Goal: Communication & Community: Connect with others

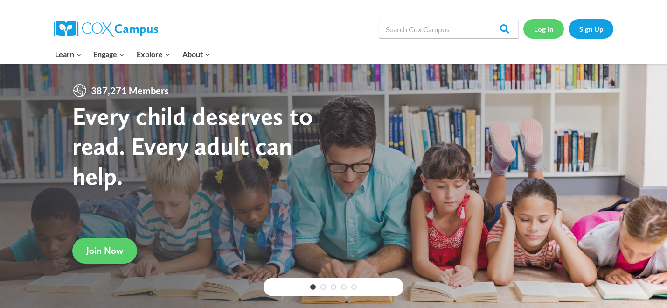
click at [544, 30] on link "Log In" at bounding box center [544, 28] width 41 height 19
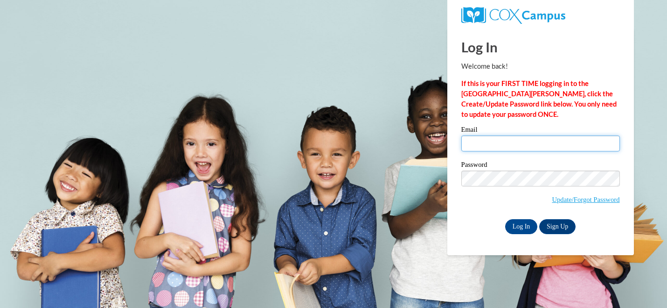
click at [505, 145] on input "Email" at bounding box center [541, 143] width 159 height 16
type input "abbie.ramon@muskegonorway.org"
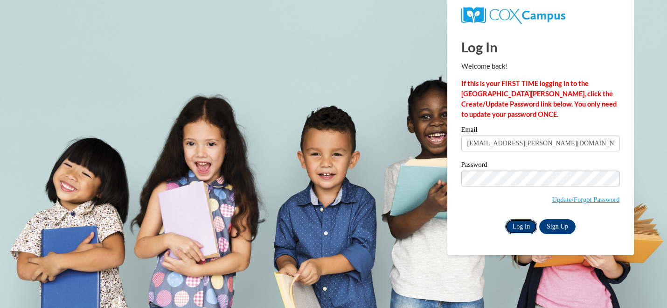
click at [516, 227] on input "Log In" at bounding box center [521, 226] width 33 height 15
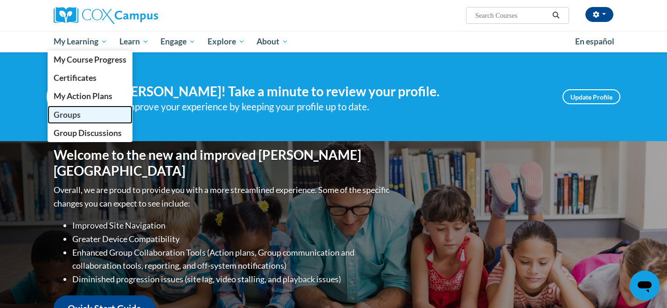
click at [78, 119] on span "Groups" at bounding box center [67, 115] width 27 height 10
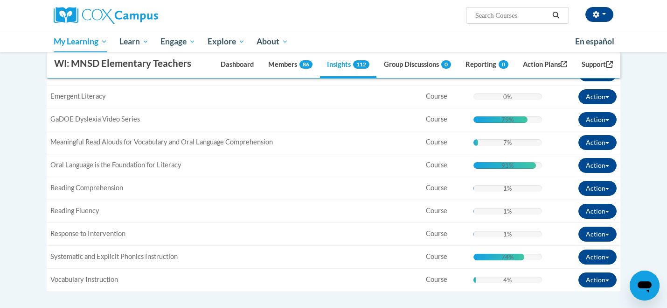
scroll to position [288, 0]
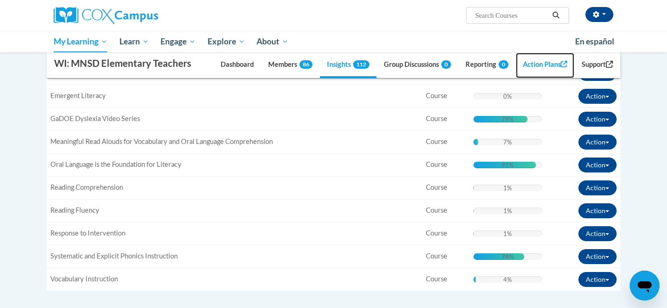
click at [544, 67] on link "Action Plans" at bounding box center [545, 65] width 59 height 25
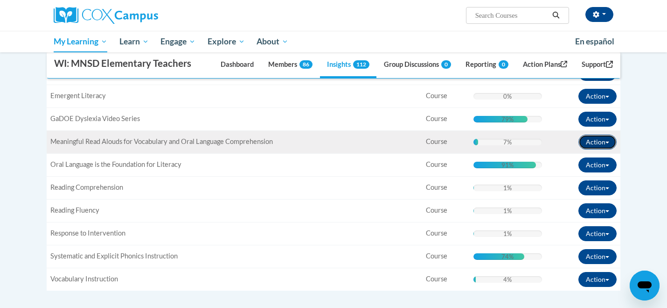
click at [595, 140] on button "Action" at bounding box center [598, 141] width 38 height 15
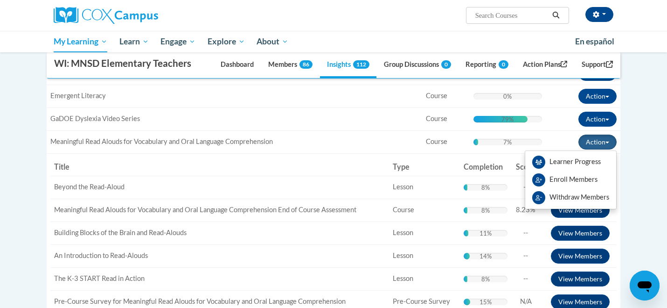
click at [623, 144] on div "Supervisor Modal Window WI: MNSD Elementary Teachers Dashboard Members 86 Insig…" at bounding box center [334, 191] width 588 height 572
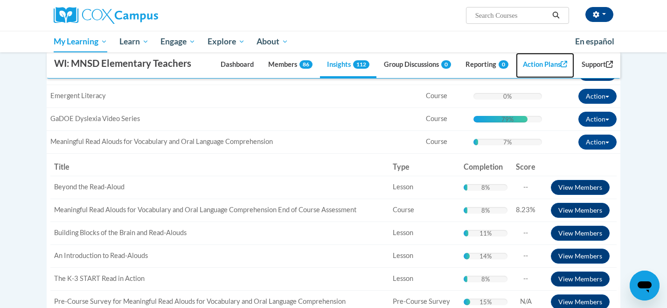
click at [537, 67] on link "Action Plans" at bounding box center [545, 65] width 59 height 25
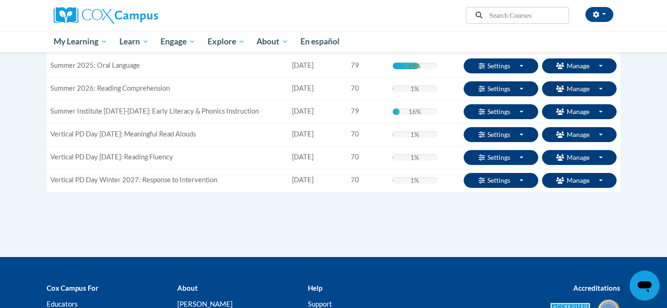
scroll to position [218, 0]
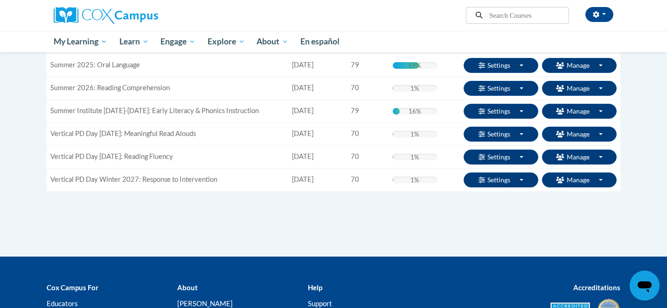
click at [409, 112] on div "16% Complete 16%" at bounding box center [415, 111] width 45 height 7
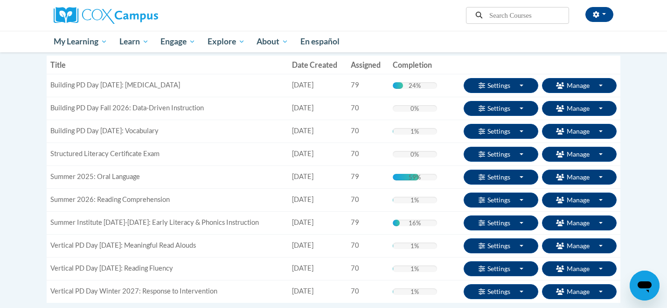
scroll to position [107, 0]
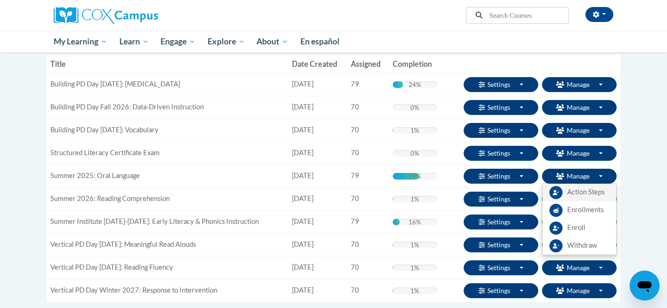
click at [599, 193] on span "Action Steps" at bounding box center [586, 192] width 37 height 10
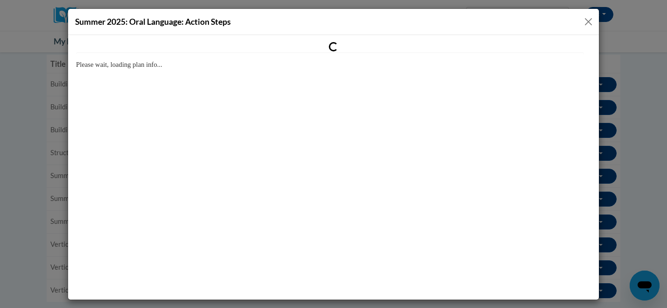
scroll to position [0, 0]
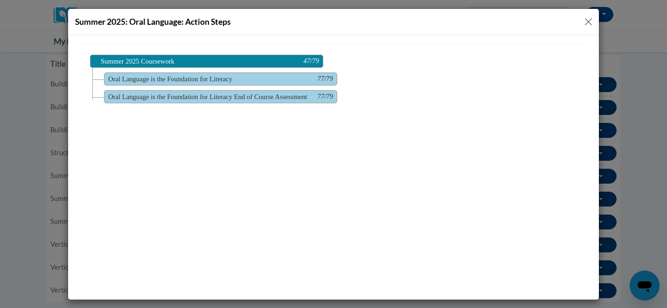
click at [587, 16] on button "Close" at bounding box center [589, 22] width 12 height 12
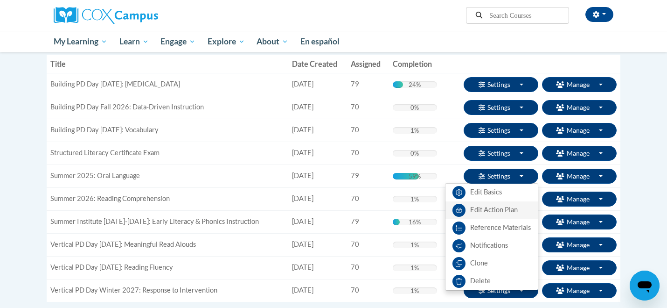
click at [492, 209] on link "Edit Action Plan" at bounding box center [492, 210] width 92 height 18
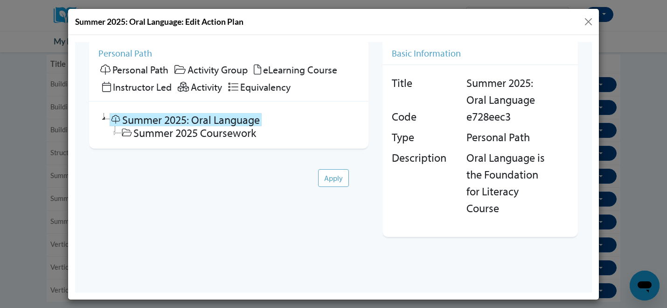
click at [587, 26] on button "Close" at bounding box center [589, 22] width 12 height 12
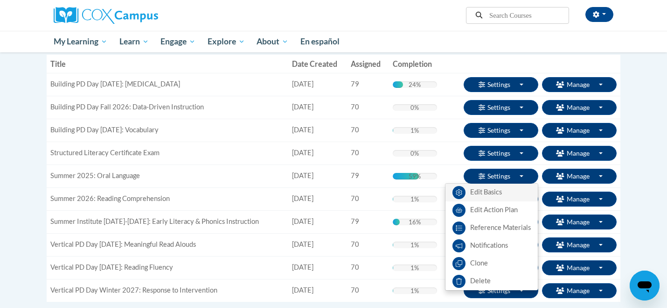
click at [503, 191] on link "Edit Basics" at bounding box center [492, 192] width 92 height 18
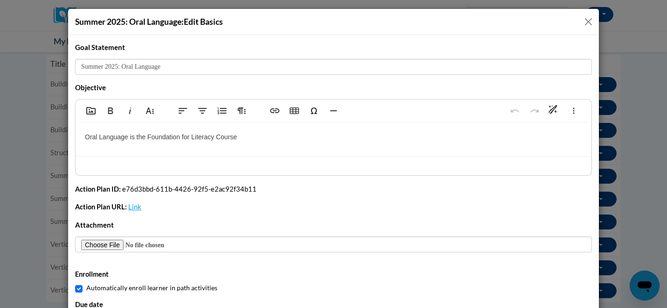
click at [590, 22] on button "Close" at bounding box center [589, 22] width 12 height 12
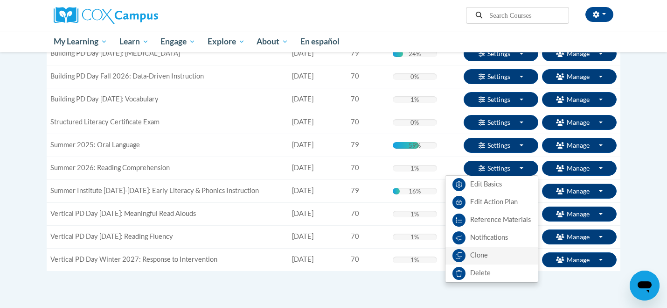
scroll to position [140, 0]
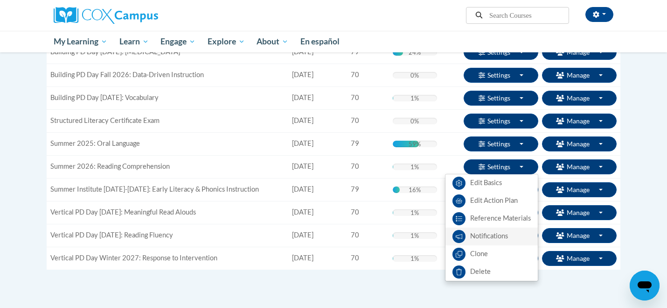
click at [485, 238] on link "Notifications" at bounding box center [492, 236] width 92 height 18
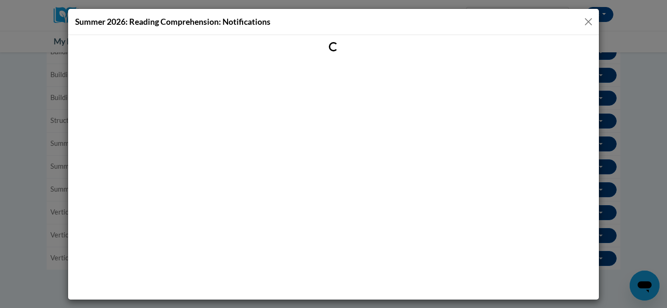
scroll to position [0, 0]
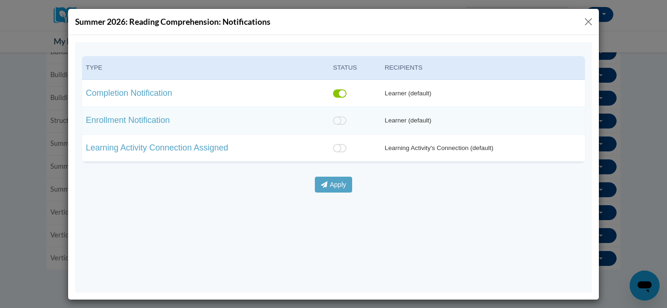
click at [590, 19] on button "Close" at bounding box center [589, 22] width 12 height 12
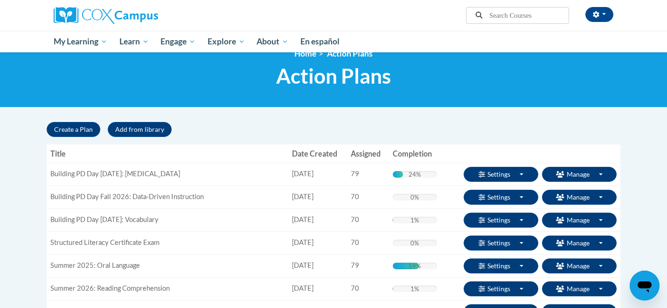
scroll to position [16, 0]
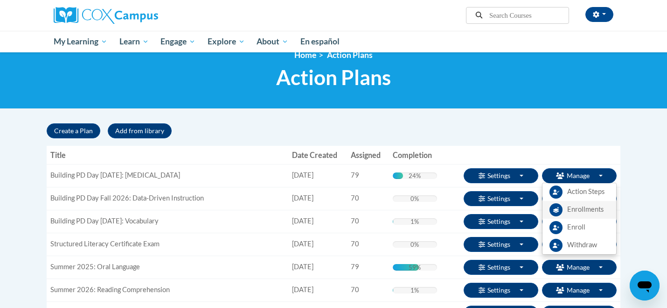
click at [566, 208] on link "Enrollments" at bounding box center [580, 210] width 74 height 18
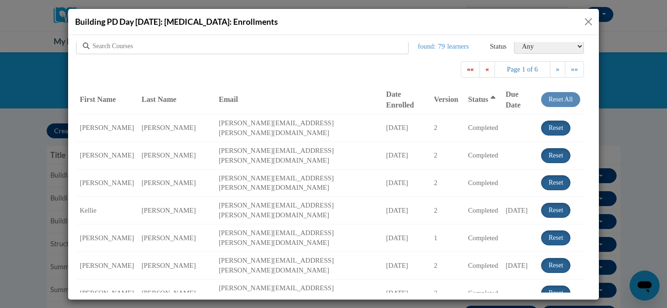
scroll to position [0, 0]
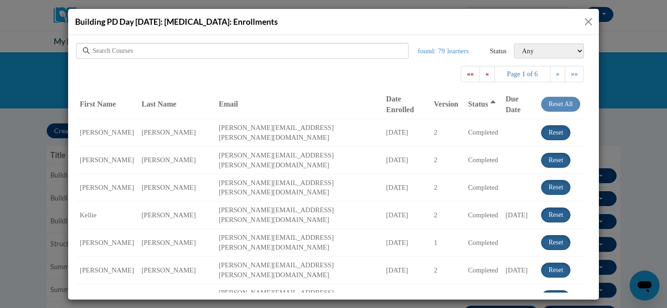
click at [469, 102] on span "Status" at bounding box center [479, 103] width 20 height 8
click at [571, 71] on span "»»" at bounding box center [574, 73] width 7 height 7
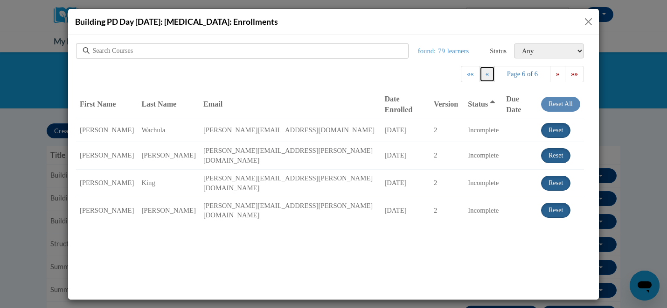
click at [485, 72] on link "«" at bounding box center [487, 73] width 15 height 16
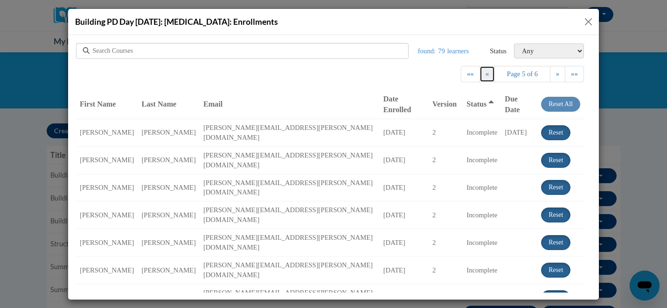
click at [485, 73] on link "«" at bounding box center [487, 73] width 15 height 16
click at [486, 73] on link "«" at bounding box center [487, 73] width 15 height 16
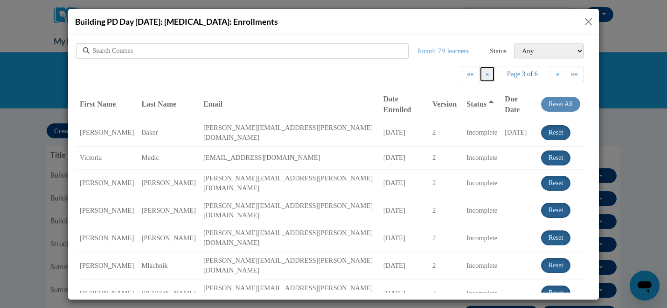
click at [486, 73] on link "«" at bounding box center [487, 73] width 15 height 16
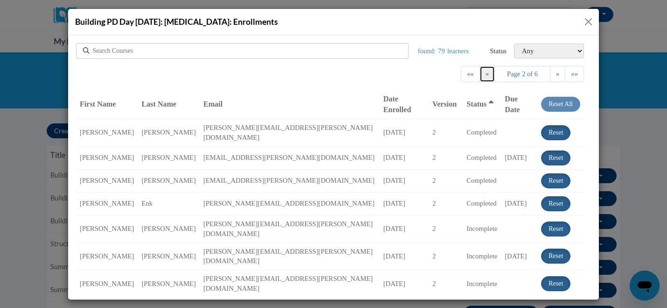
click at [486, 73] on link "«" at bounding box center [487, 73] width 15 height 16
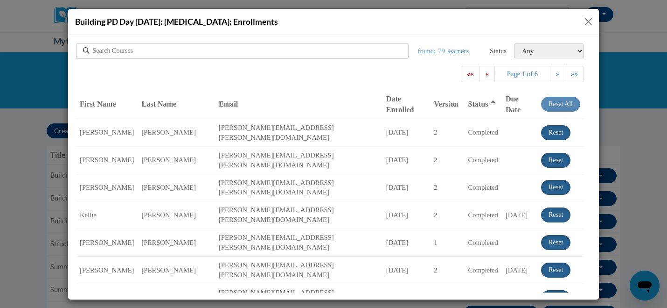
click at [559, 53] on select "Any Completed Incomplete Withdrawn On Time Due Today Overdue Overdue (by up to …" at bounding box center [549, 50] width 70 height 15
click at [514, 43] on select "Any Completed Incomplete Withdrawn On Time Due Today Overdue Overdue (by up to …" at bounding box center [549, 50] width 70 height 15
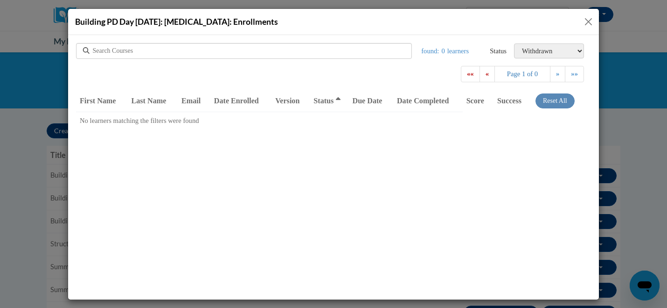
click at [539, 54] on select "Any Completed Incomplete Withdrawn On Time Due Today Overdue Overdue (by up to …" at bounding box center [549, 50] width 70 height 15
select select "incomplete"
click at [514, 43] on select "Any Completed Incomplete Withdrawn On Time Due Today Overdue Overdue (by up to …" at bounding box center [549, 50] width 70 height 15
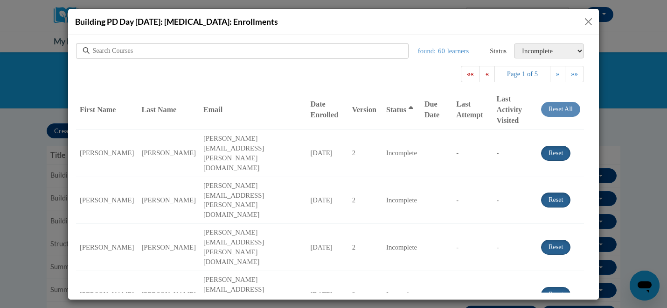
click at [385, 91] on th "Status" at bounding box center [402, 109] width 38 height 40
click at [592, 20] on button "Close" at bounding box center [589, 22] width 12 height 12
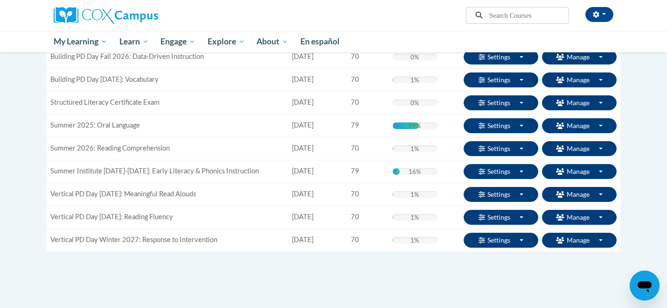
scroll to position [161, 0]
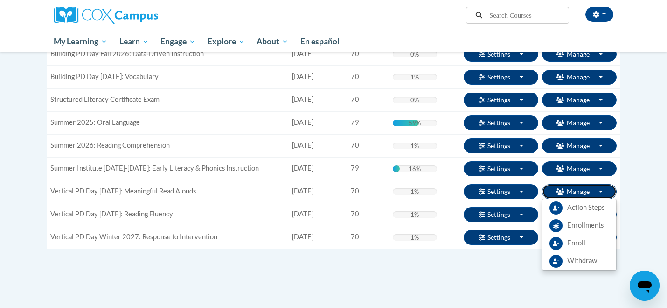
click at [582, 185] on button "Manage Toggle Dropdown" at bounding box center [579, 191] width 75 height 15
click at [572, 240] on span "Enroll" at bounding box center [577, 243] width 18 height 10
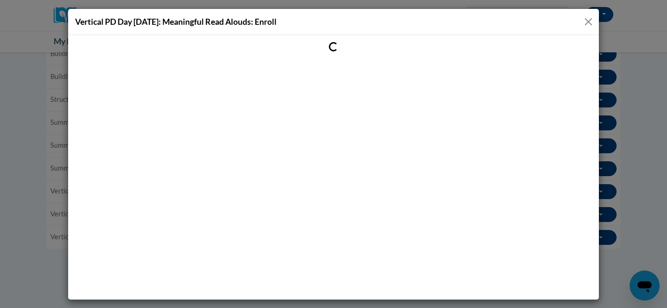
scroll to position [0, 0]
click at [589, 23] on button "Close" at bounding box center [589, 22] width 12 height 12
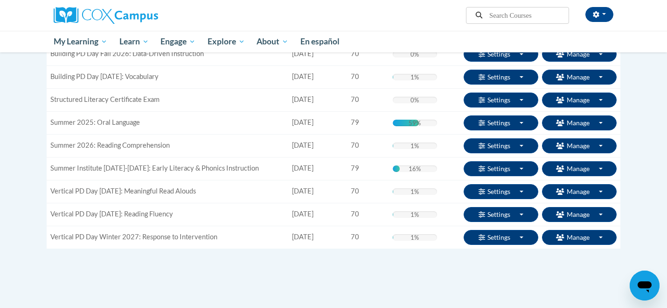
click at [551, 278] on div "Supervisor Modal Window Search Search « 1" at bounding box center [334, 146] width 588 height 335
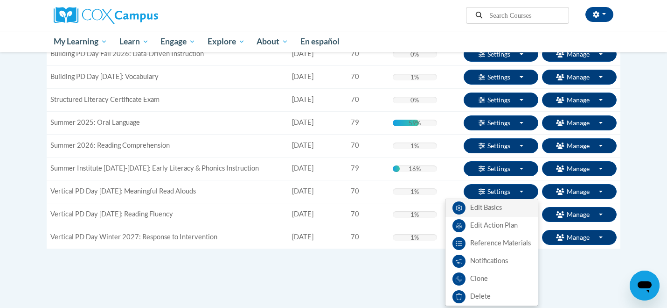
click at [486, 206] on link "Edit Basics" at bounding box center [492, 208] width 92 height 18
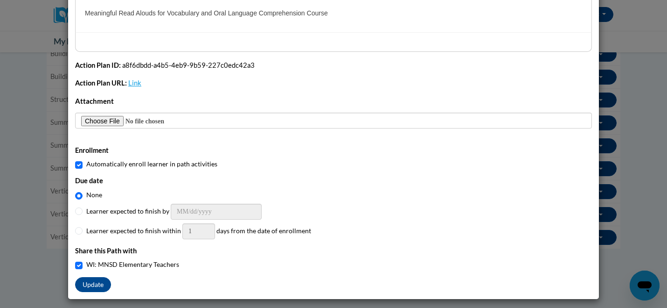
scroll to position [123, 0]
click at [74, 211] on div "Title Vertical PD Day December 1, 2025: Meaningful Read Alouds Description Add …" at bounding box center [333, 106] width 531 height 388
click at [77, 213] on input "Learner expected to finish by" at bounding box center [78, 211] width 7 height 7
radio input "true"
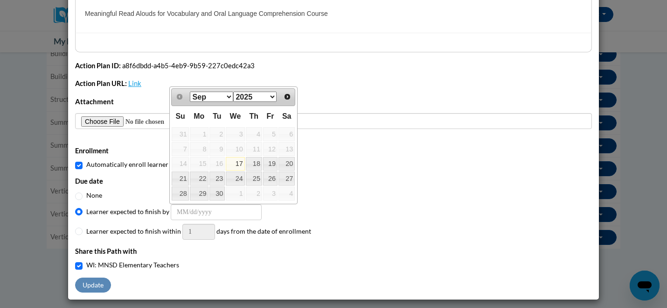
click at [215, 102] on div "Sep Oct Nov Dec 2025 2026 2027 2028 2029 2030 2031 2032 2033 2034 2035 2036 203…" at bounding box center [234, 97] width 89 height 14
click at [215, 92] on select "Sep Oct Nov Dec" at bounding box center [211, 96] width 43 height 10
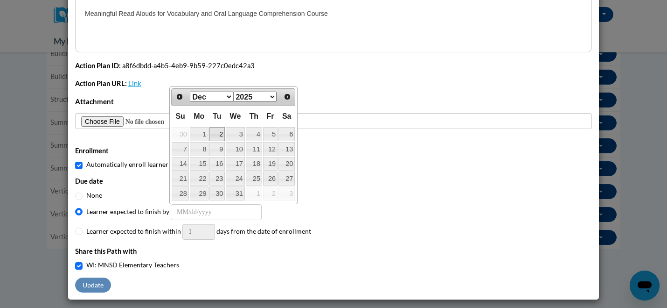
click at [216, 133] on link "2" at bounding box center [218, 134] width 16 height 14
type input "12/02/2025"
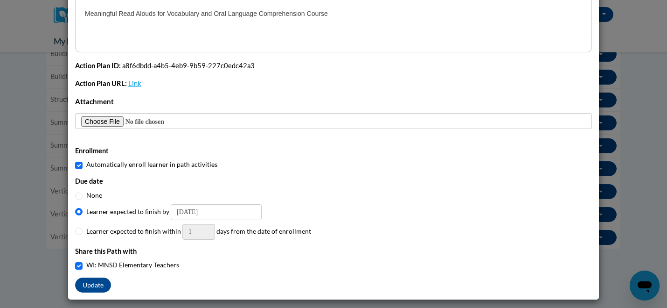
click at [291, 203] on div "Due date None Learner expected to finish by 12/02/2025 Learner expected to fini…" at bounding box center [333, 208] width 517 height 63
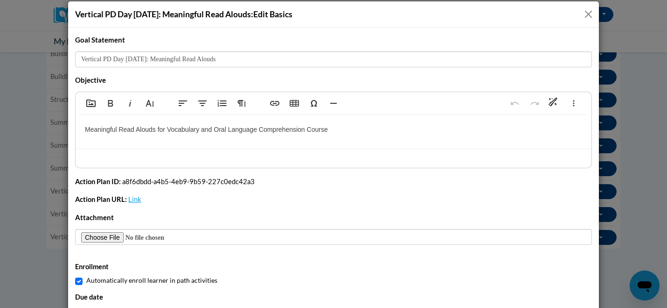
scroll to position [0, 0]
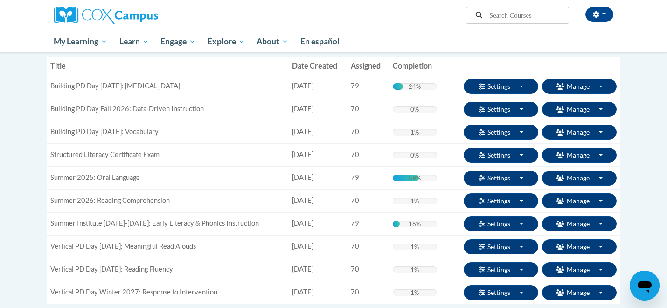
scroll to position [105, 0]
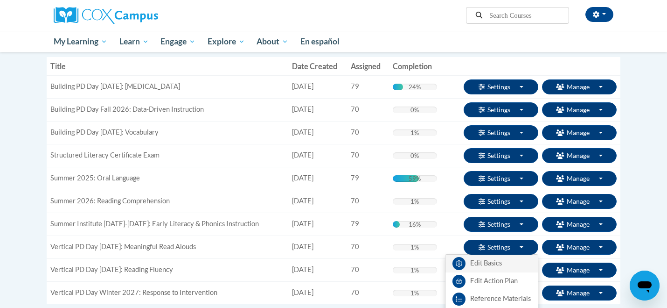
click at [493, 263] on link "Edit Basics" at bounding box center [492, 263] width 92 height 18
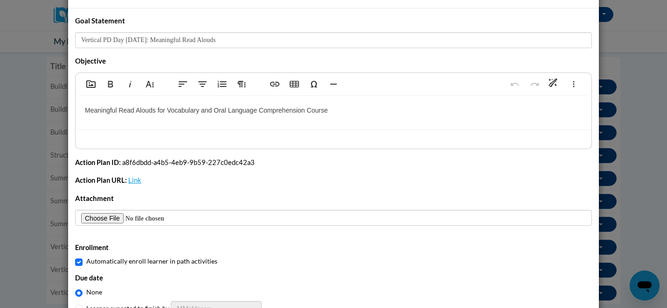
scroll to position [27, 0]
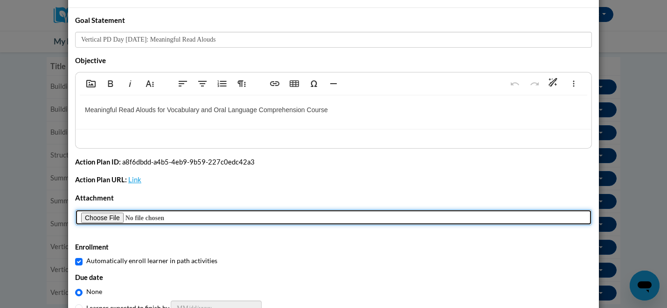
click at [105, 217] on input "Marquee" at bounding box center [333, 217] width 517 height 16
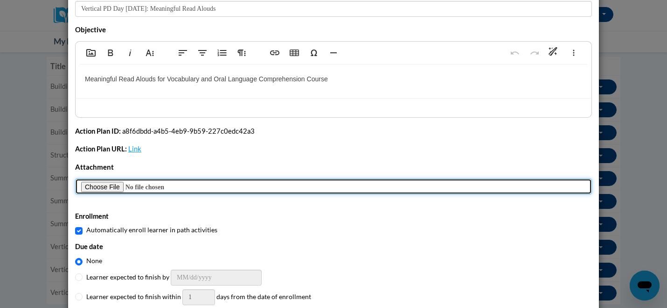
scroll to position [124, 0]
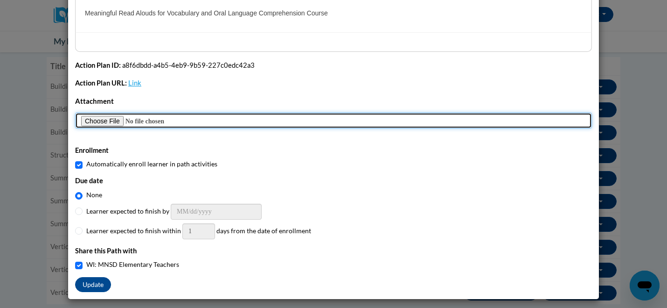
click at [105, 121] on input "Marquee" at bounding box center [333, 120] width 517 height 16
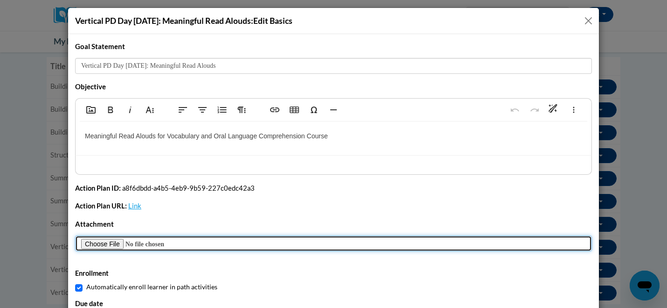
scroll to position [0, 0]
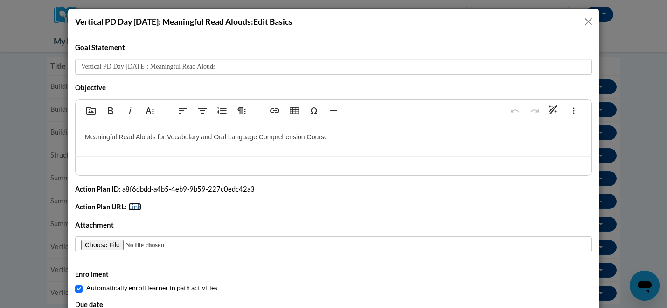
click at [140, 204] on link "Link" at bounding box center [134, 207] width 13 height 8
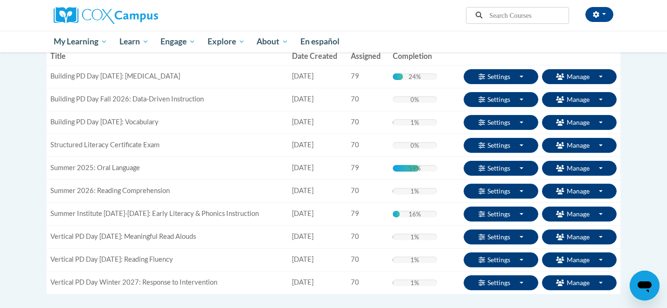
scroll to position [128, 0]
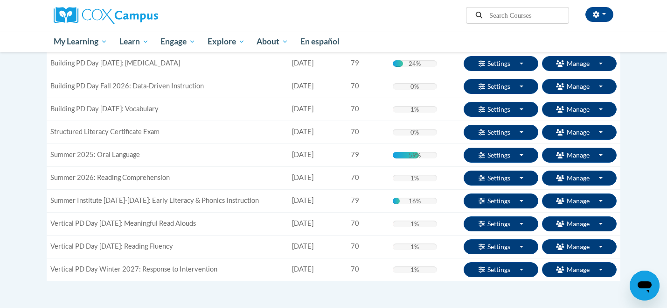
click at [422, 169] on td "1% Complete 1%" at bounding box center [415, 177] width 52 height 23
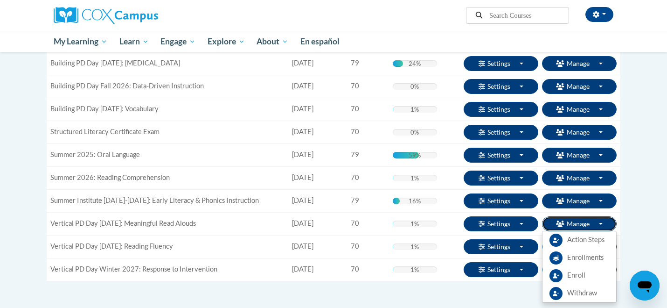
click at [586, 223] on button "Manage Toggle Dropdown" at bounding box center [579, 223] width 75 height 15
click at [580, 258] on span "Enrollments" at bounding box center [586, 258] width 36 height 10
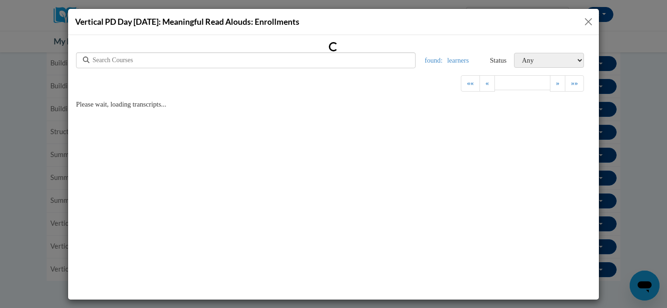
scroll to position [0, 0]
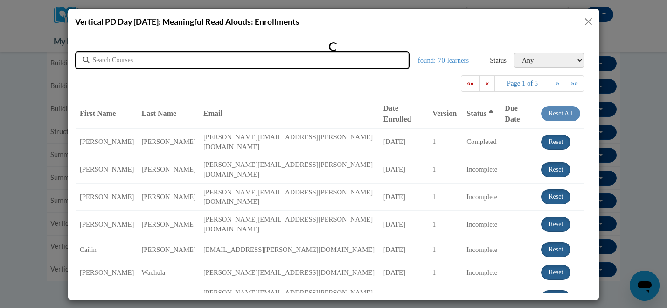
click at [260, 62] on input "text" at bounding box center [191, 59] width 196 height 9
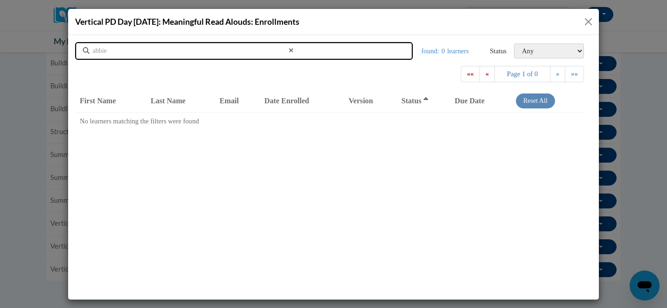
type input "abbie"
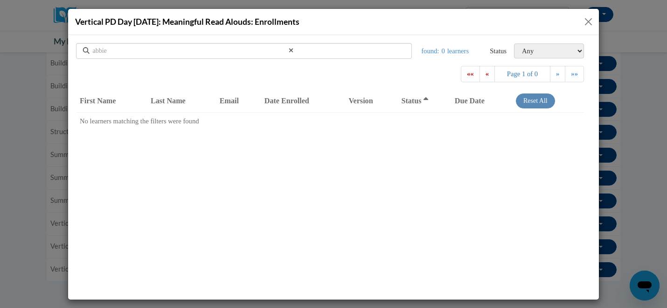
click at [590, 19] on button "Close" at bounding box center [589, 22] width 12 height 12
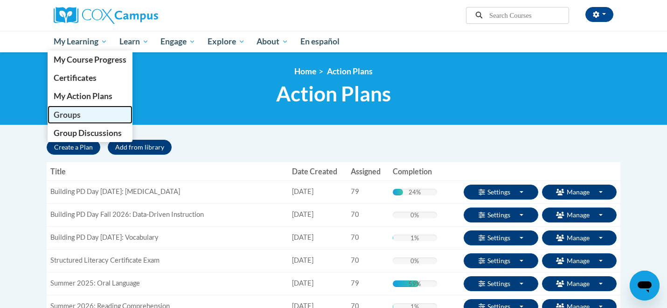
click at [79, 120] on link "Groups" at bounding box center [90, 114] width 85 height 18
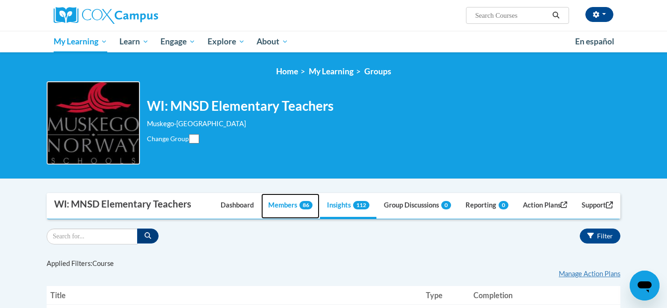
click at [277, 203] on link "Members 86" at bounding box center [290, 205] width 58 height 25
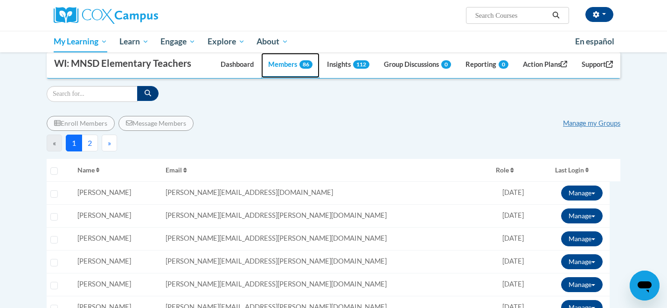
scroll to position [142, 0]
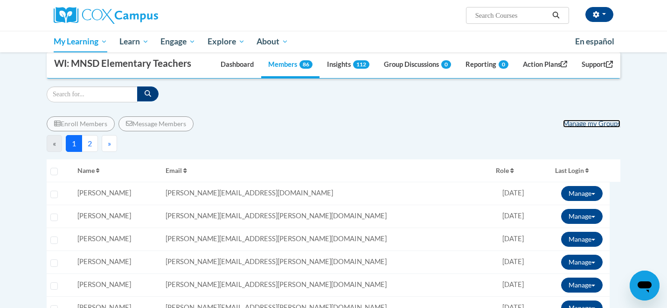
click at [585, 126] on link "Manage my Groups" at bounding box center [591, 123] width 57 height 8
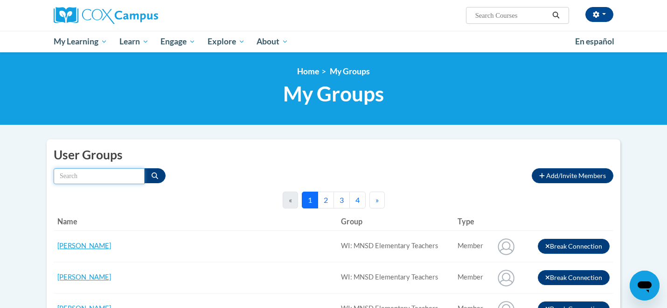
click at [93, 172] on input "Search by name" at bounding box center [99, 176] width 91 height 16
type input "a"
click at [578, 178] on span "Add/Invite Members" at bounding box center [577, 175] width 60 height 8
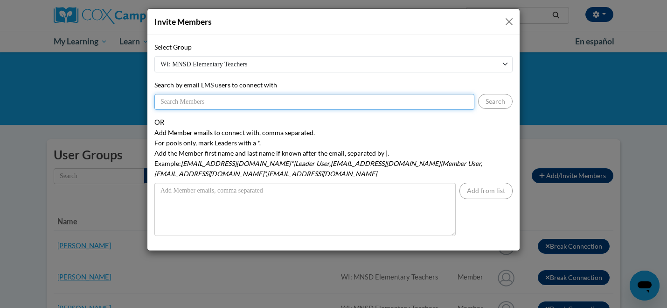
click at [182, 103] on input "Search by email LMS users to connect with" at bounding box center [314, 102] width 320 height 16
type input "[EMAIL_ADDRESS][PERSON_NAME][DOMAIN_NAME]"
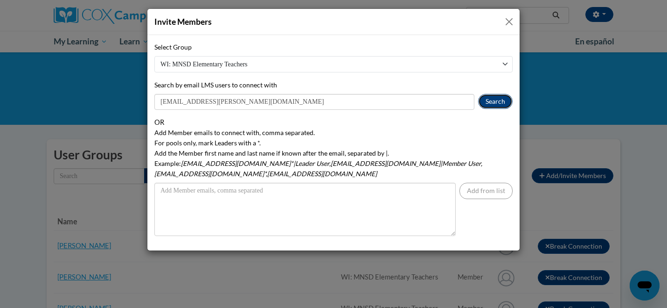
click at [499, 99] on button "Search" at bounding box center [495, 101] width 35 height 15
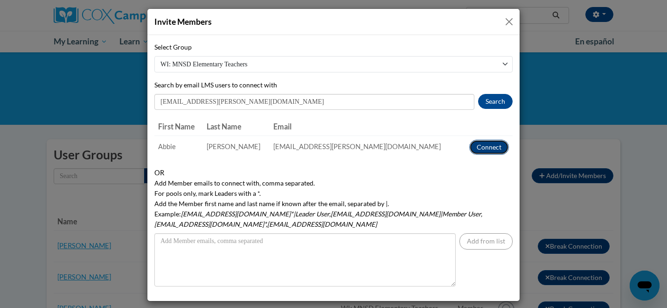
click at [485, 148] on button "Connect" at bounding box center [490, 147] width 40 height 15
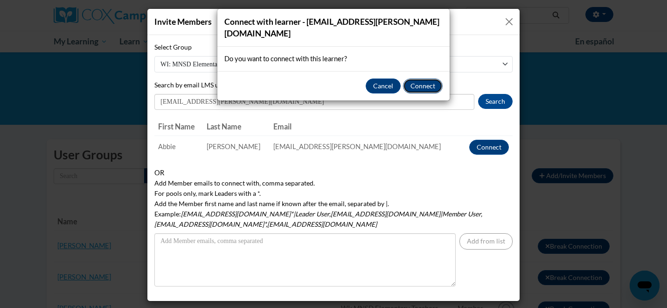
click at [428, 78] on button "Connect" at bounding box center [423, 85] width 40 height 15
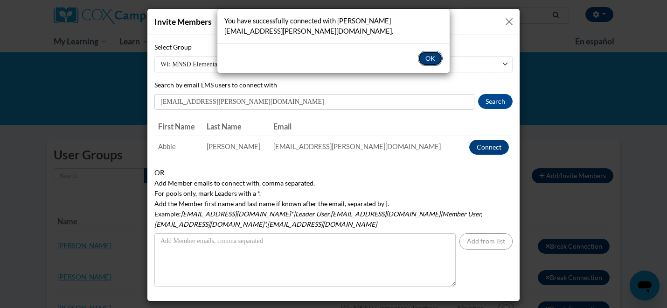
click at [435, 51] on button "OK" at bounding box center [430, 58] width 25 height 15
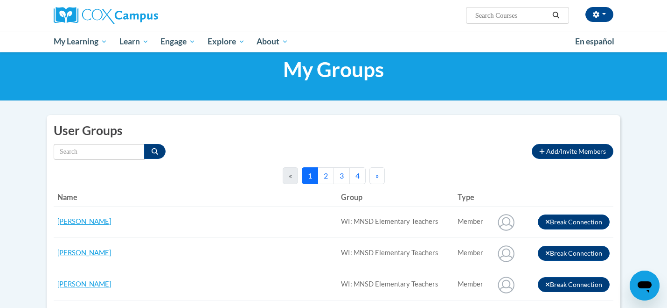
scroll to position [23, 0]
